Goal: Obtain resource: Obtain resource

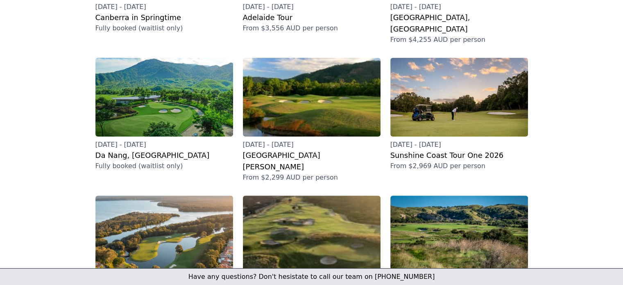
scroll to position [246, 0]
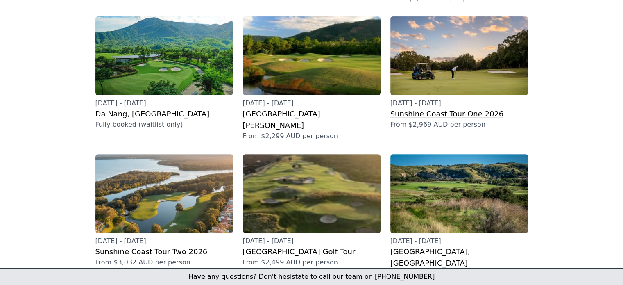
click at [439, 108] on h2 "Sunshine Coast Tour One 2026" at bounding box center [459, 113] width 138 height 11
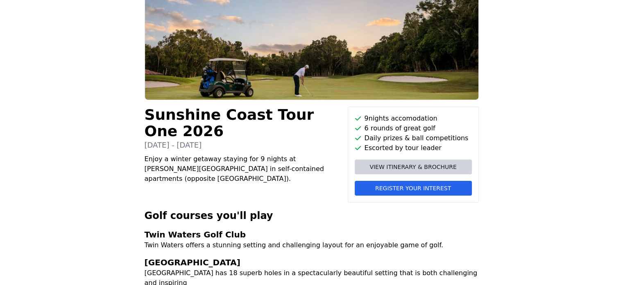
scroll to position [82, 0]
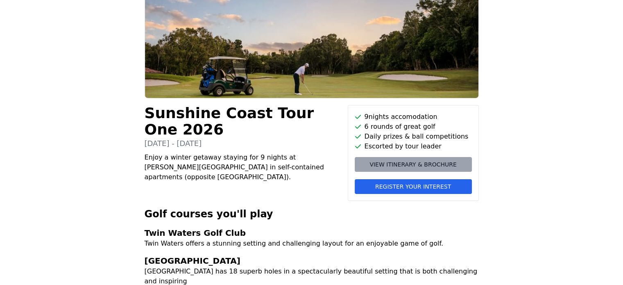
click at [411, 163] on span "View itinerary & brochure" at bounding box center [413, 164] width 87 height 8
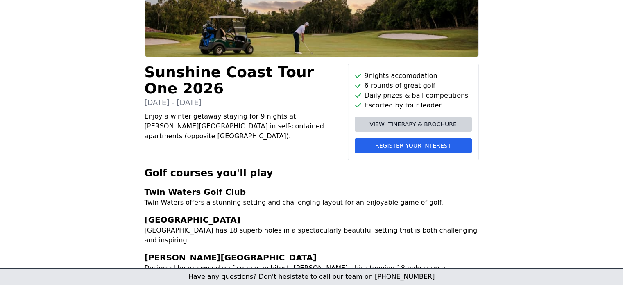
scroll to position [164, 0]
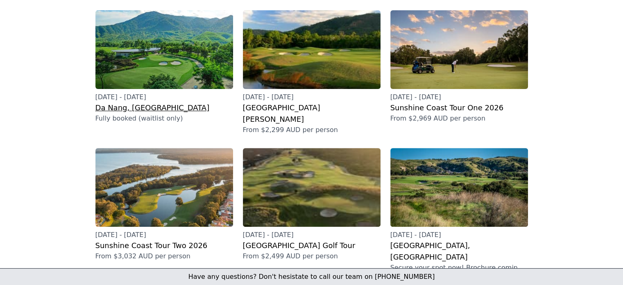
scroll to position [287, 0]
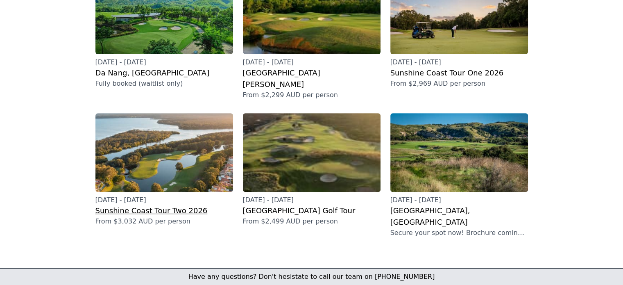
click at [132, 205] on h2 "Sunshine Coast Tour Two 2026" at bounding box center [164, 210] width 138 height 11
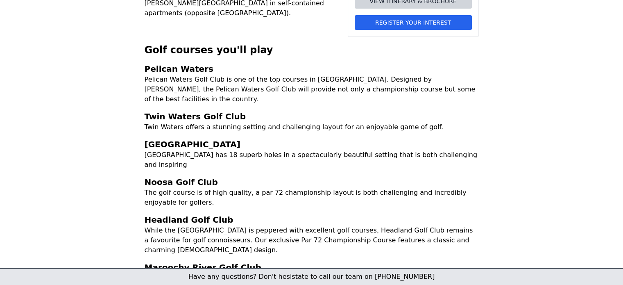
scroll to position [164, 0]
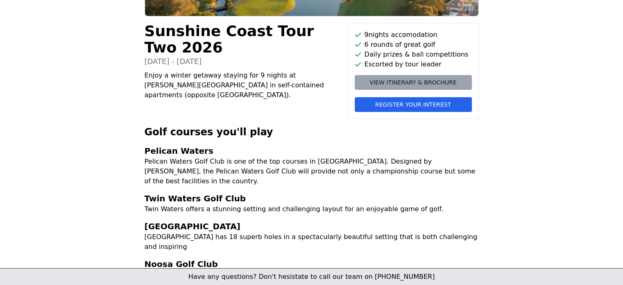
click at [416, 82] on span "View itinerary & brochure" at bounding box center [413, 82] width 87 height 8
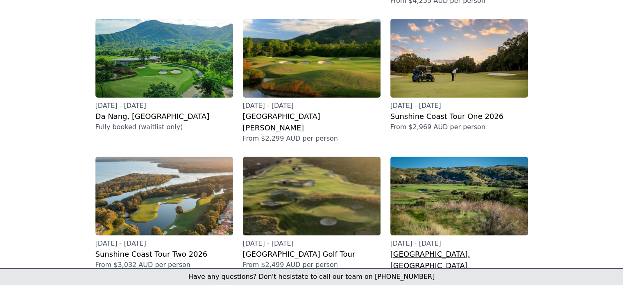
scroll to position [246, 0]
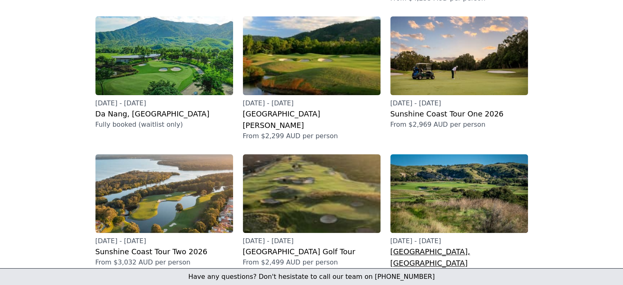
click at [431, 246] on h2 "[GEOGRAPHIC_DATA], [GEOGRAPHIC_DATA]" at bounding box center [459, 257] width 138 height 23
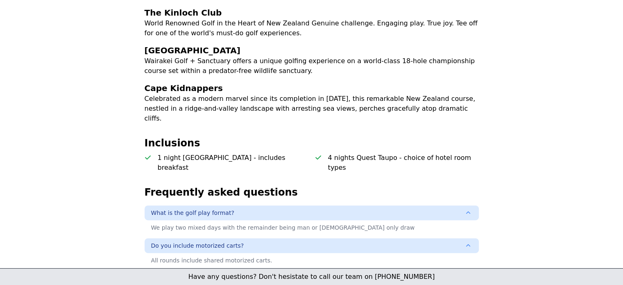
scroll to position [328, 0]
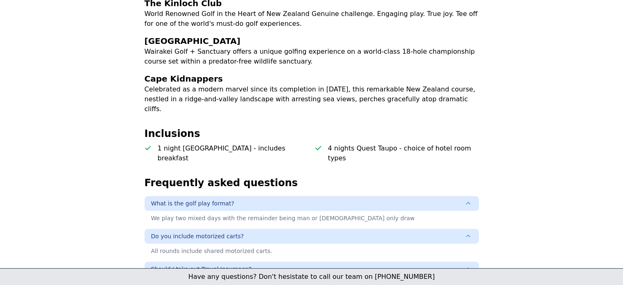
click at [429, 144] on div "[GEOGRAPHIC_DATA], [GEOGRAPHIC_DATA] [DATE] - [DATE] [GEOGRAPHIC_DATA], [GEOGRA…" at bounding box center [311, 78] width 367 height 687
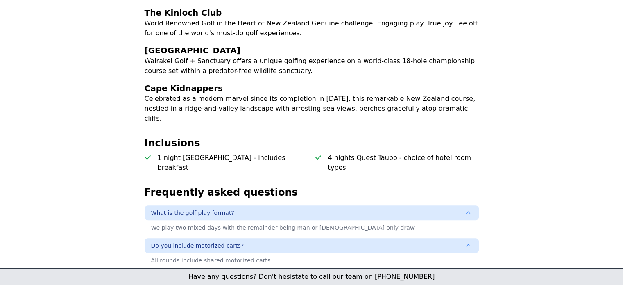
scroll to position [326, 0]
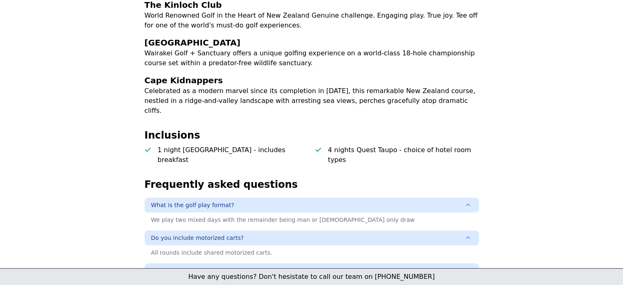
click at [207, 137] on div "[GEOGRAPHIC_DATA], [GEOGRAPHIC_DATA] [DATE] - [DATE] [GEOGRAPHIC_DATA], [GEOGRA…" at bounding box center [311, 79] width 367 height 687
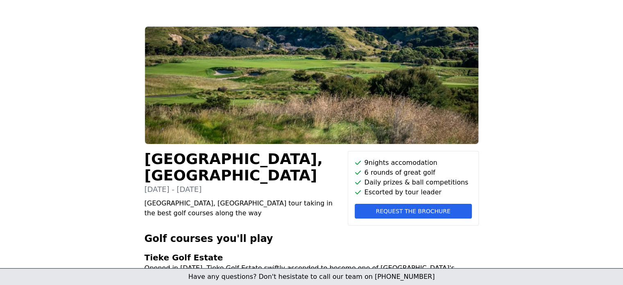
scroll to position [0, 0]
